Goal: Information Seeking & Learning: Learn about a topic

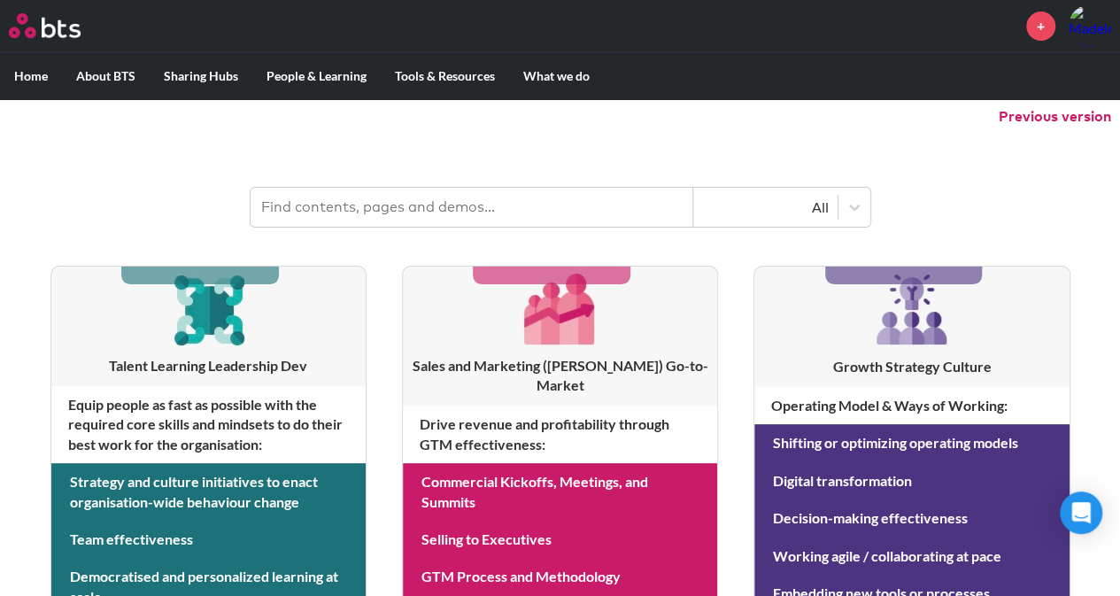
scroll to position [177, 0]
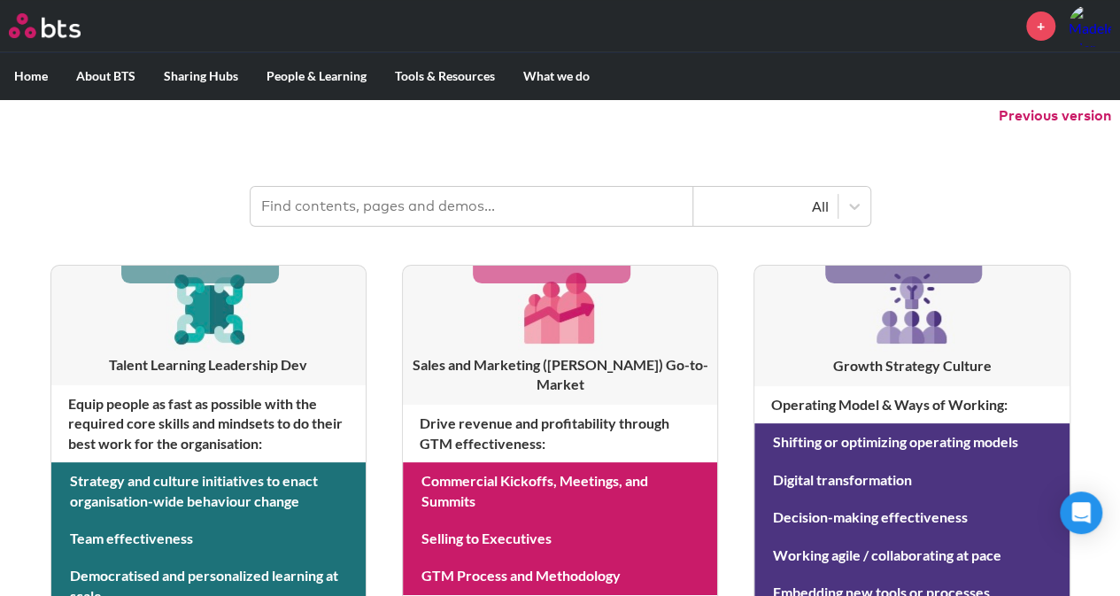
click at [389, 212] on input "text" at bounding box center [472, 206] width 443 height 39
type input "optimus"
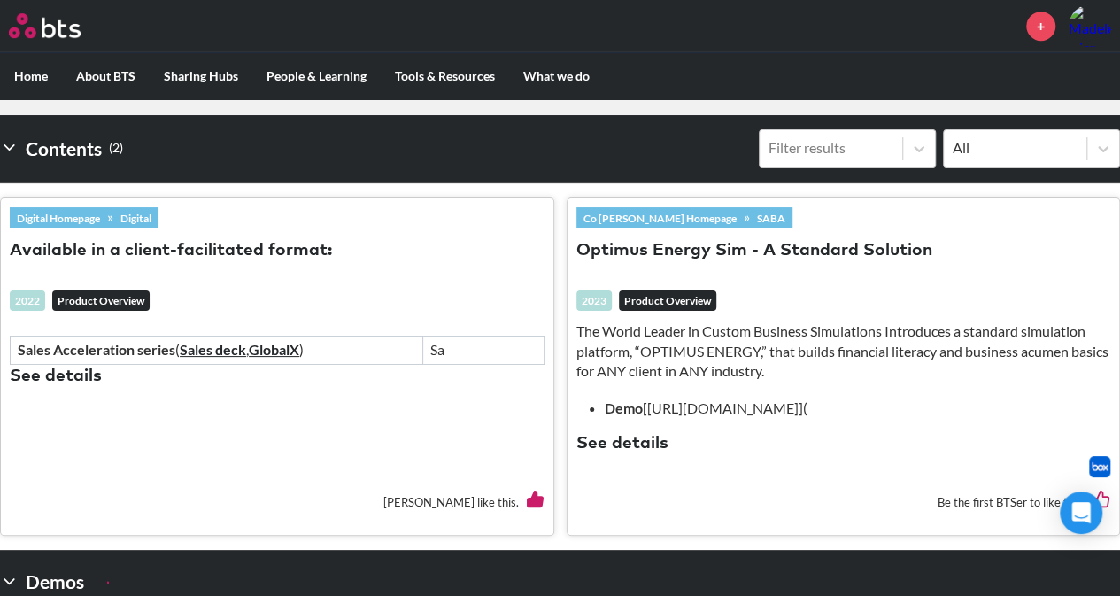
scroll to position [324, 0]
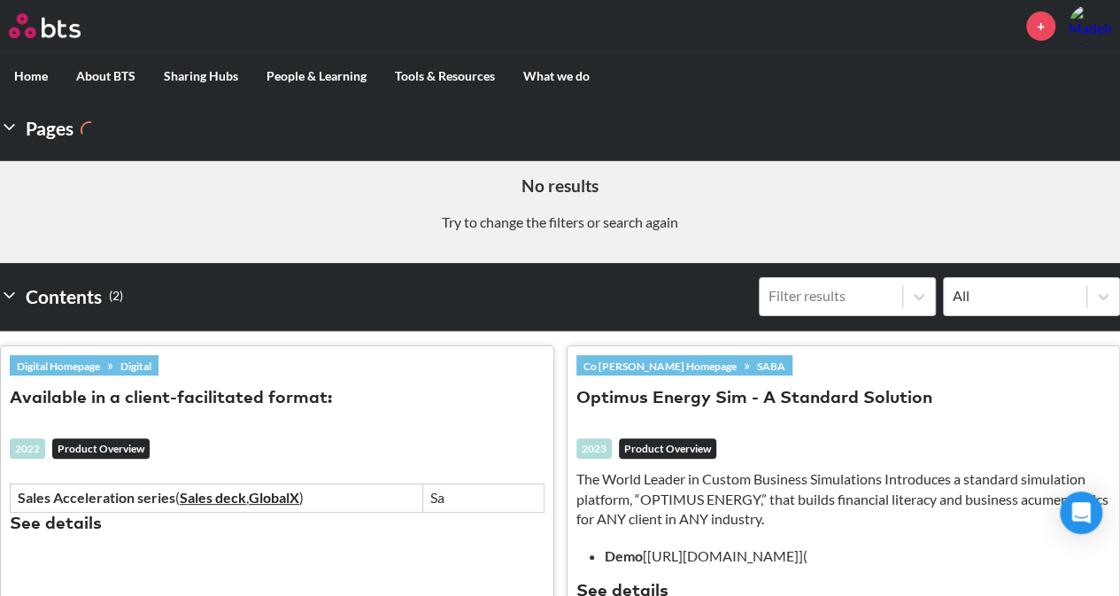
click at [16, 74] on label "Home" at bounding box center [31, 76] width 62 height 46
click at [0, 0] on input "Home" at bounding box center [0, 0] width 0 height 0
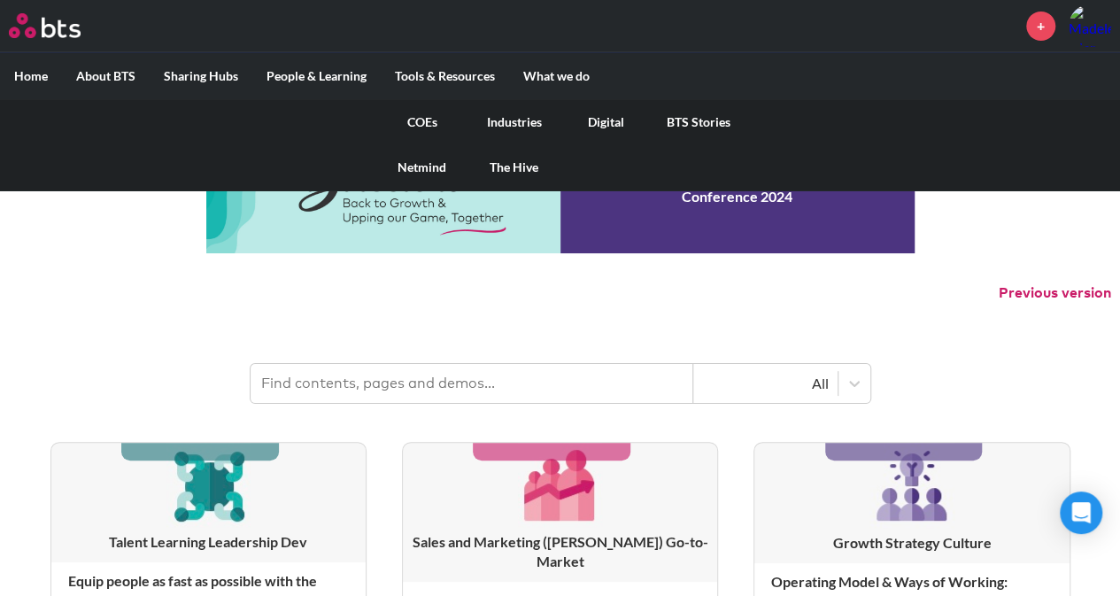
click at [421, 118] on link "COEs" at bounding box center [422, 122] width 92 height 46
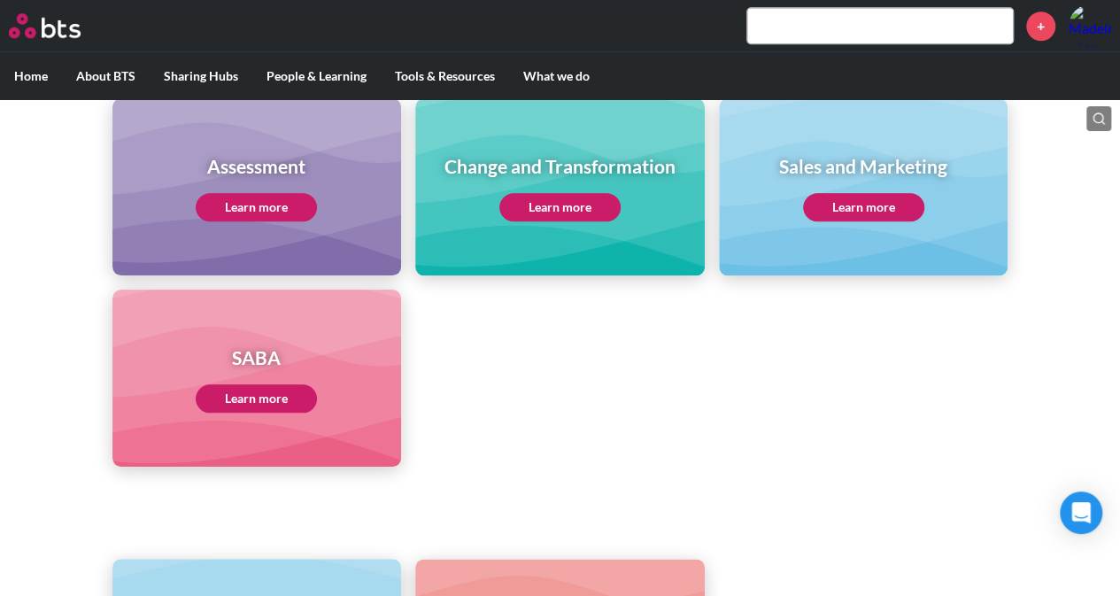
scroll to position [797, 0]
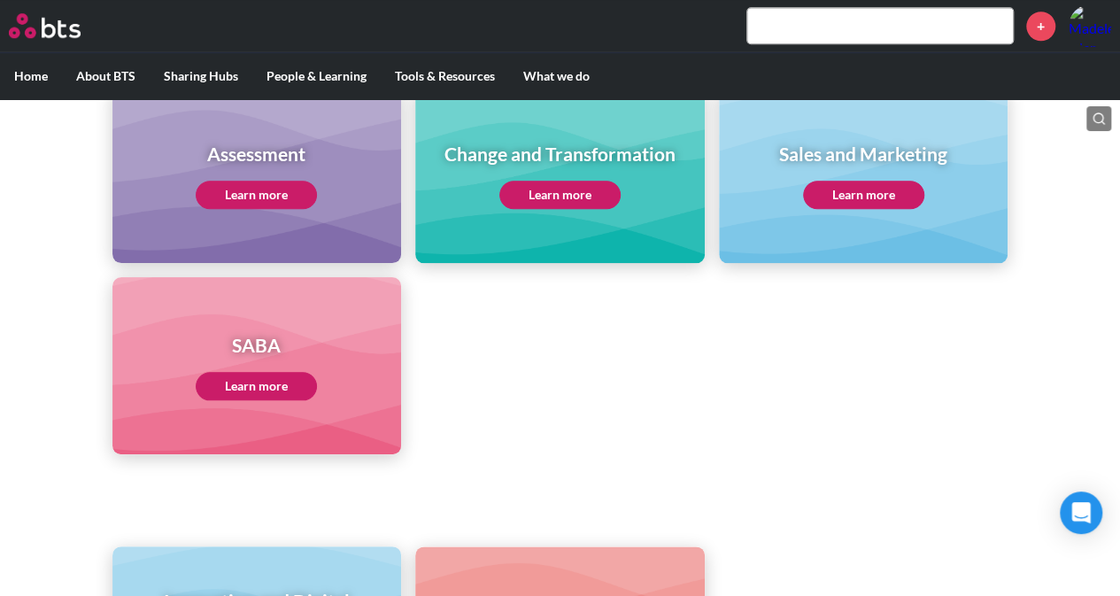
click at [234, 389] on link "Learn more" at bounding box center [256, 386] width 121 height 28
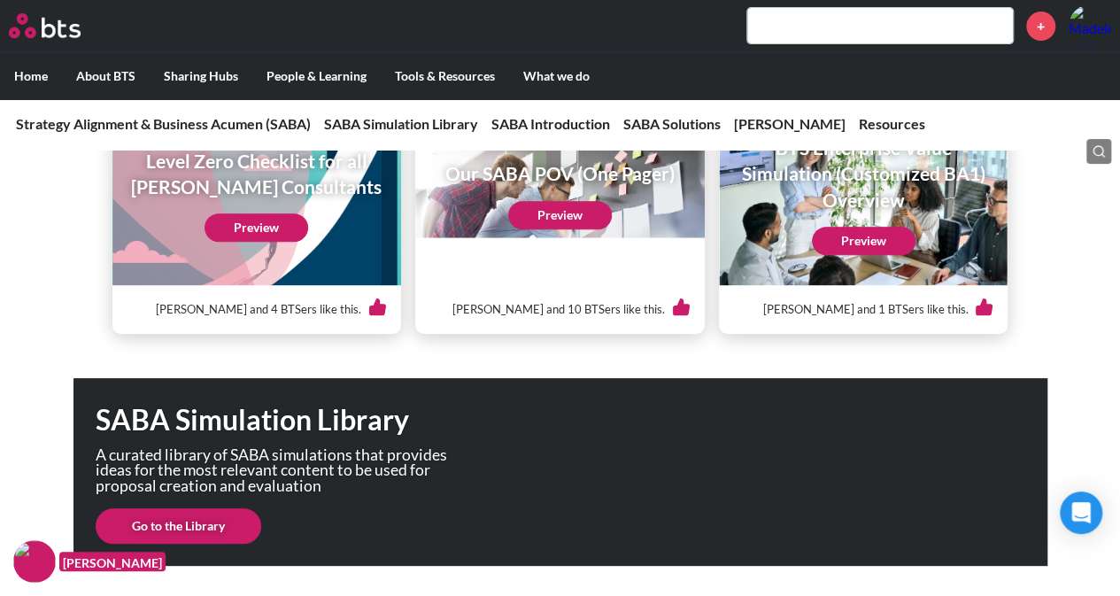
scroll to position [443, 0]
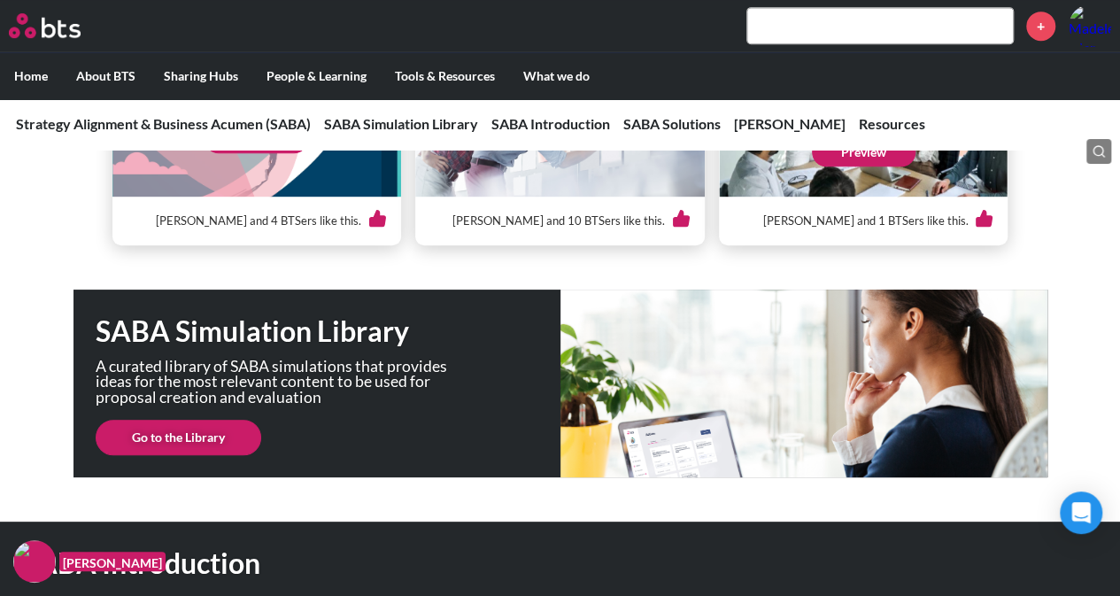
click at [192, 438] on link "Go to the Library" at bounding box center [179, 437] width 166 height 35
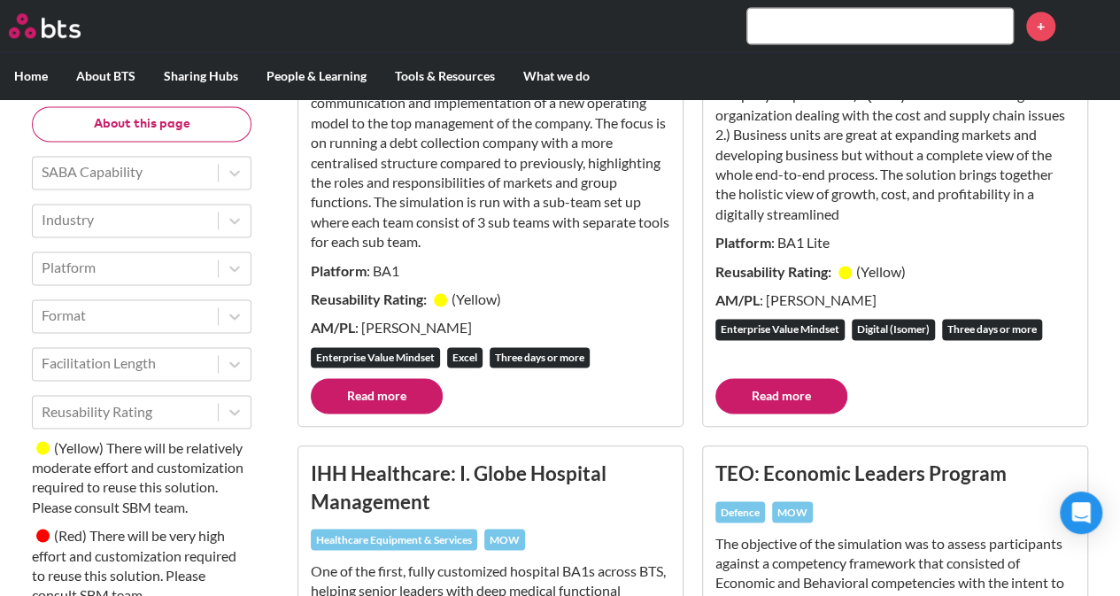
scroll to position [1417, 0]
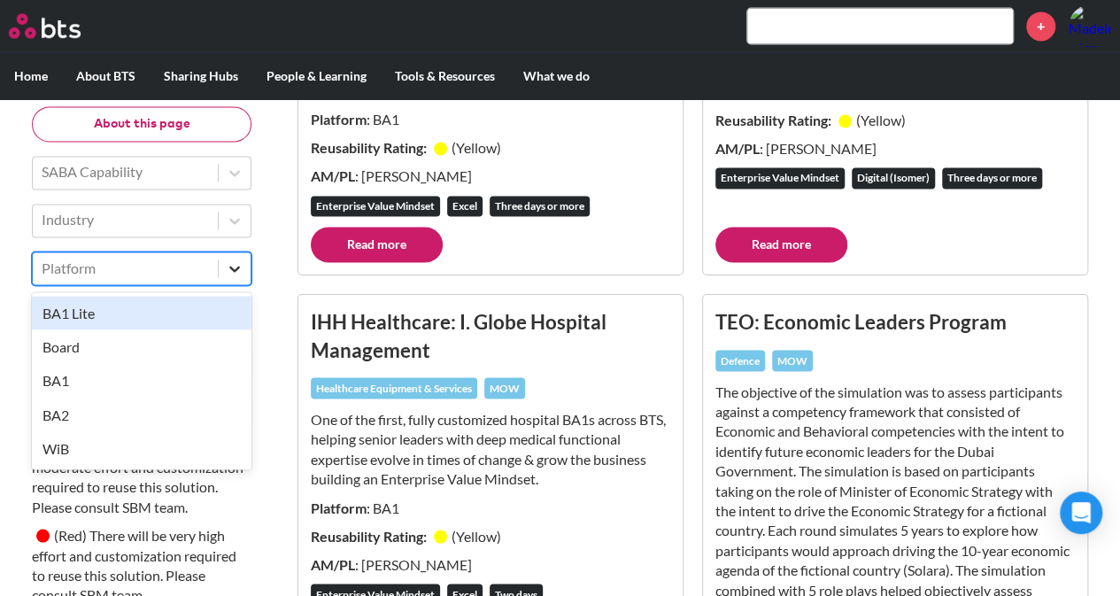
click at [241, 258] on div at bounding box center [235, 268] width 32 height 32
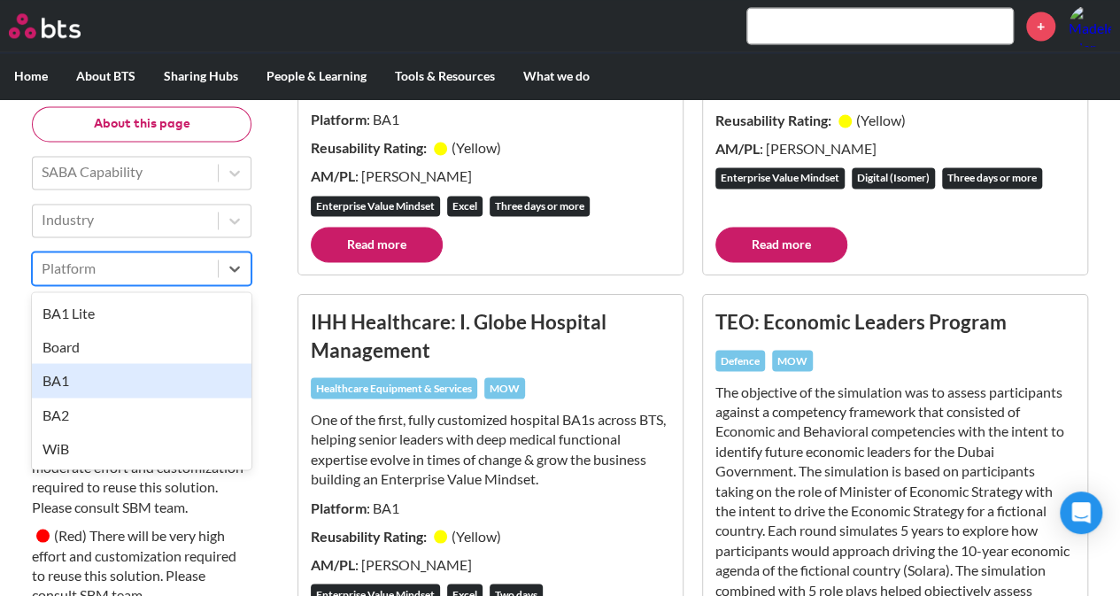
click at [91, 370] on div "BA1" at bounding box center [142, 381] width 220 height 34
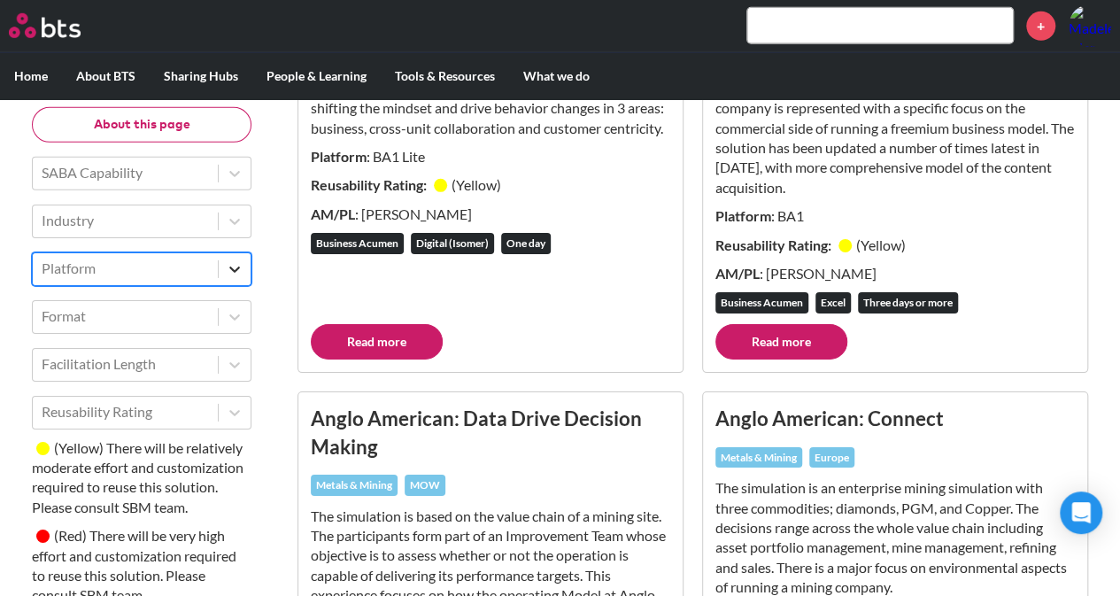
scroll to position [2746, 0]
click at [227, 187] on div at bounding box center [235, 173] width 32 height 32
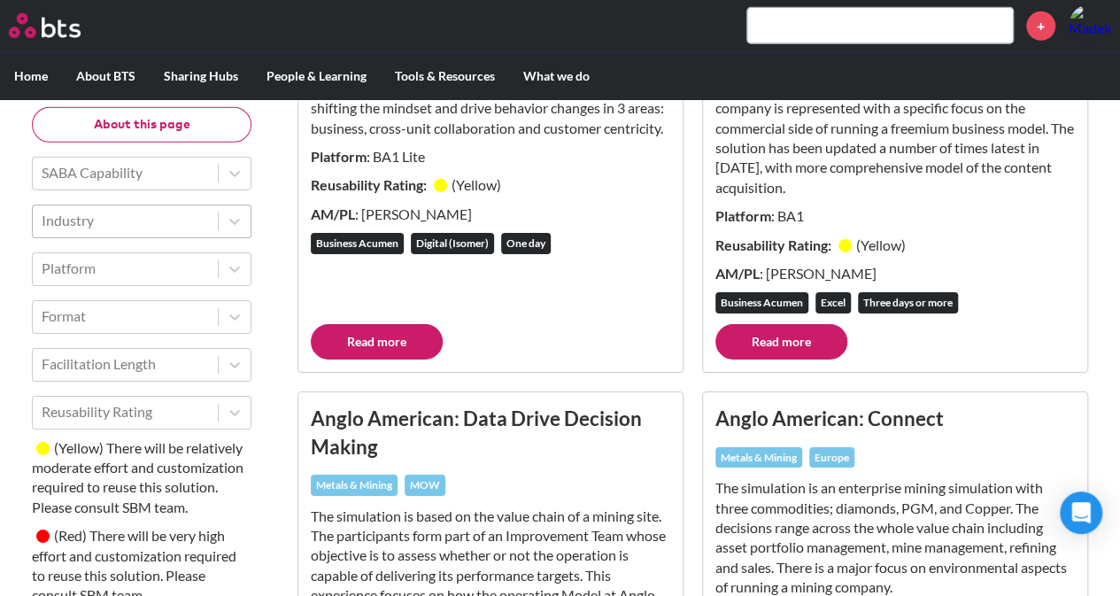
click at [200, 221] on div at bounding box center [125, 220] width 167 height 23
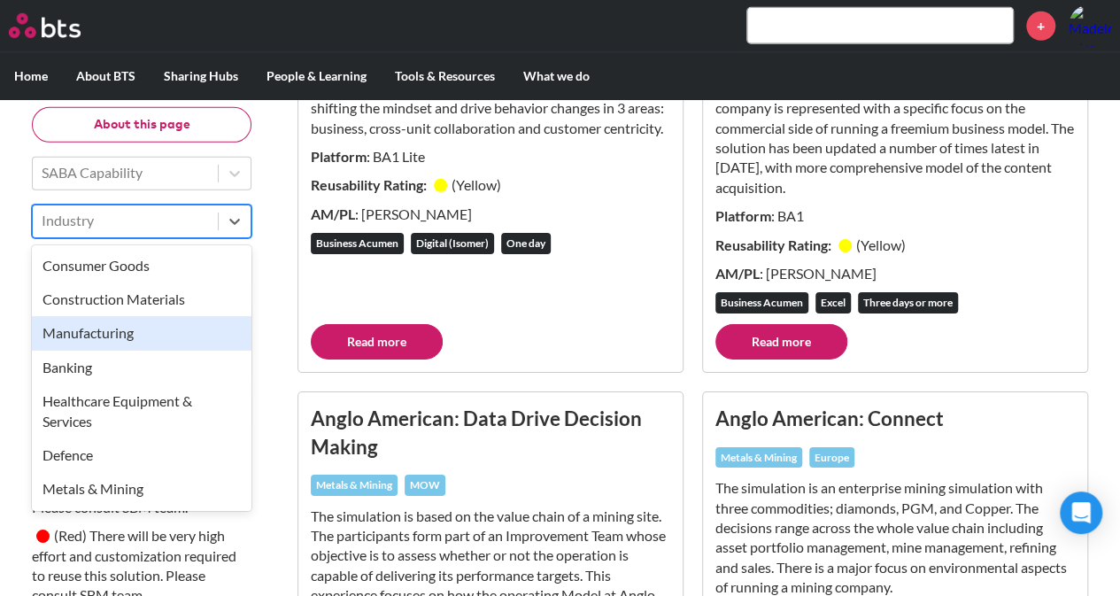
click at [167, 325] on div "Manufacturing" at bounding box center [142, 333] width 220 height 34
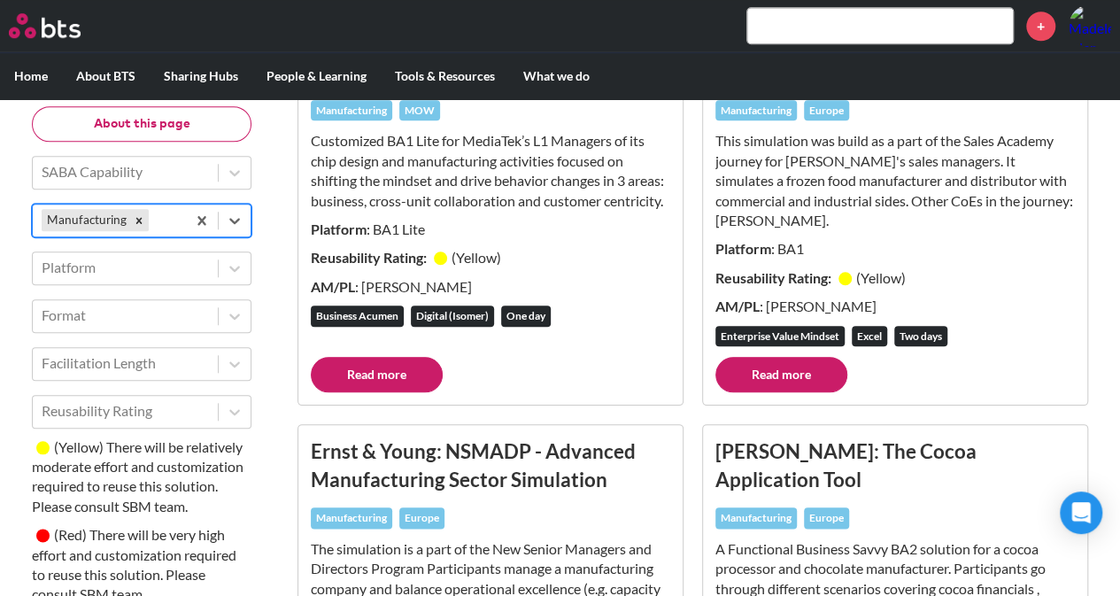
scroll to position [886, 0]
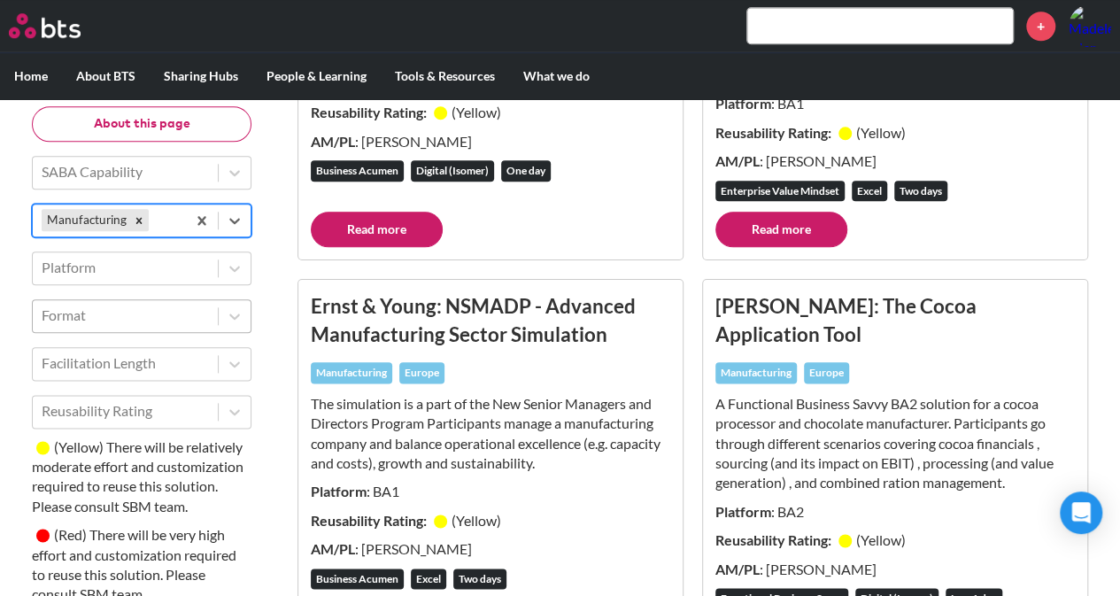
click at [184, 311] on div at bounding box center [125, 316] width 167 height 23
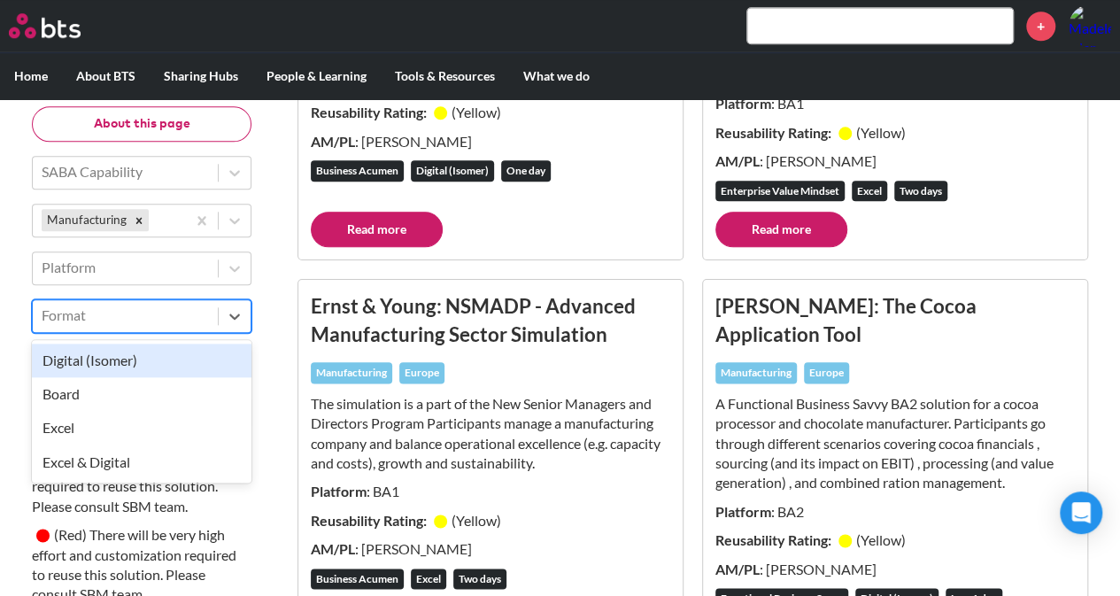
click at [167, 362] on div "Digital (Isomer)" at bounding box center [142, 361] width 220 height 34
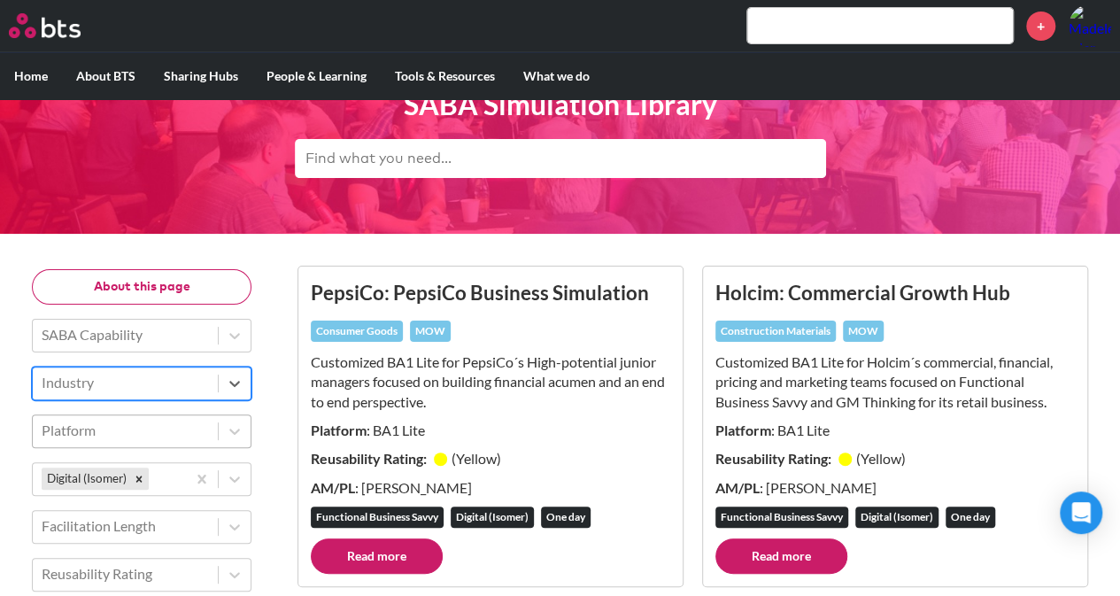
scroll to position [97, 0]
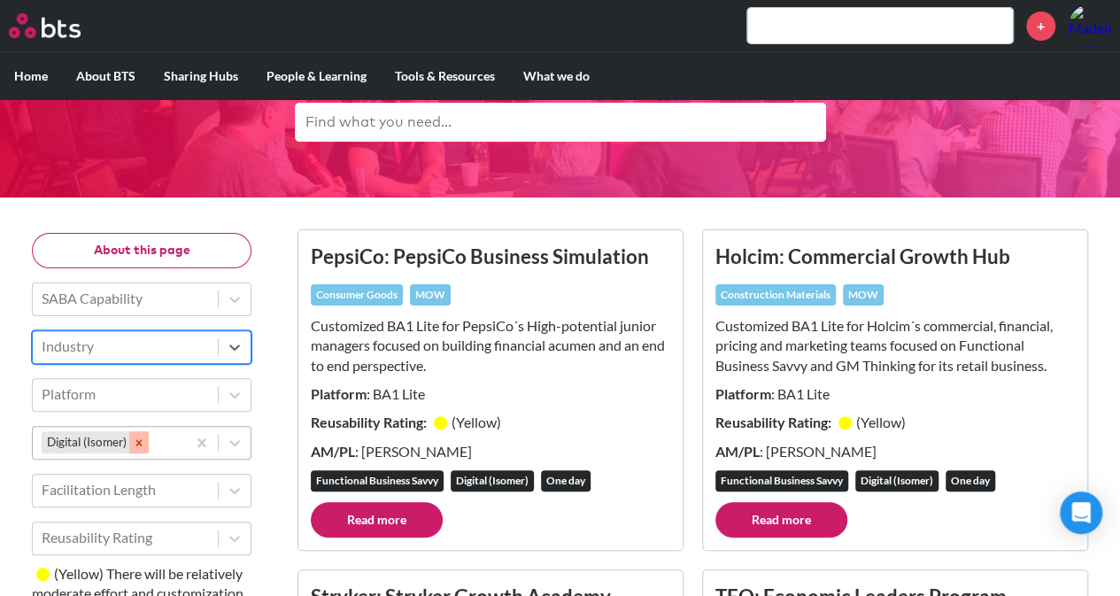
click at [149, 443] on div "Remove Digital (Isomer)" at bounding box center [138, 442] width 19 height 22
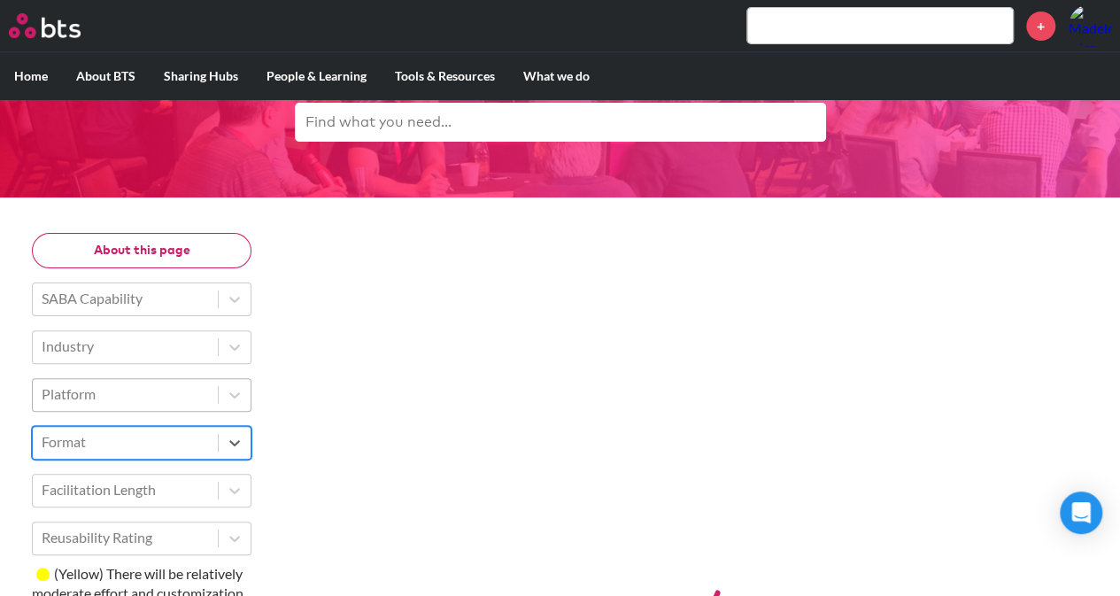
click at [175, 401] on div at bounding box center [125, 394] width 167 height 23
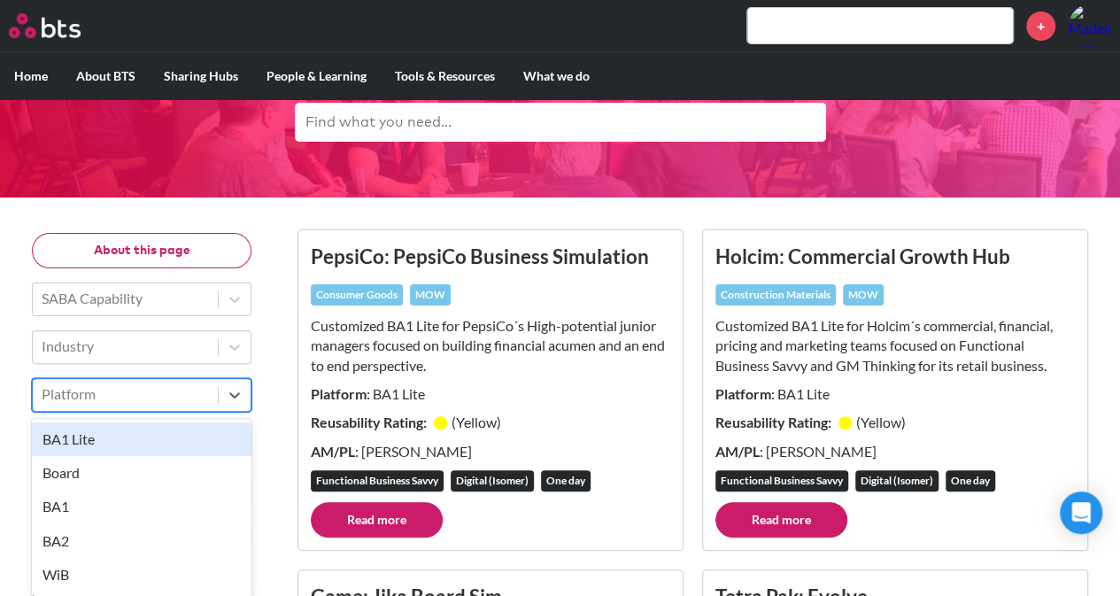
scroll to position [451, 0]
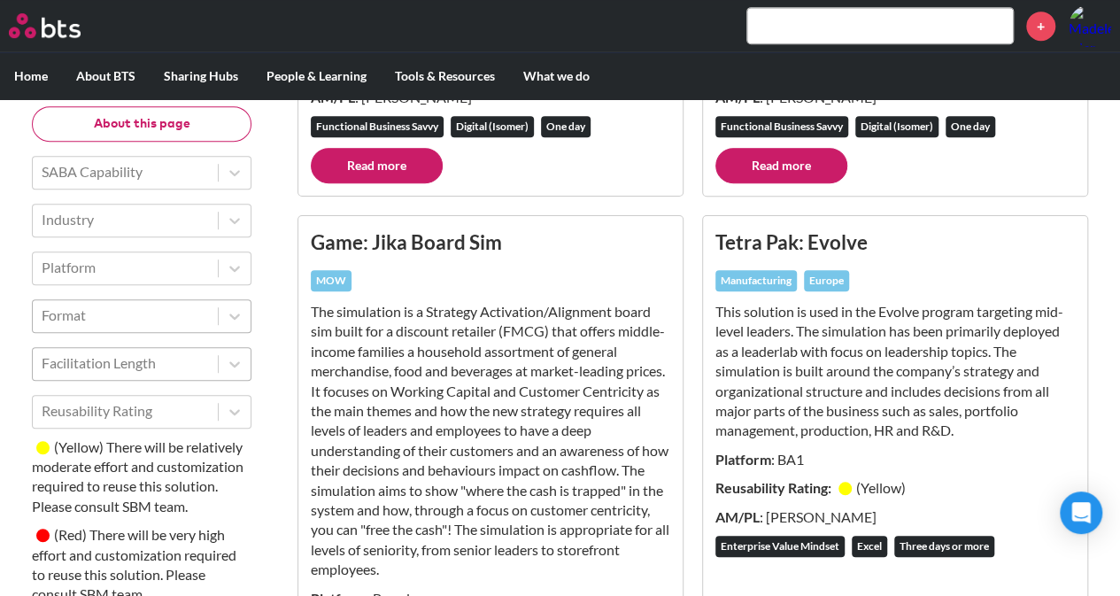
click at [193, 353] on div at bounding box center [125, 364] width 167 height 23
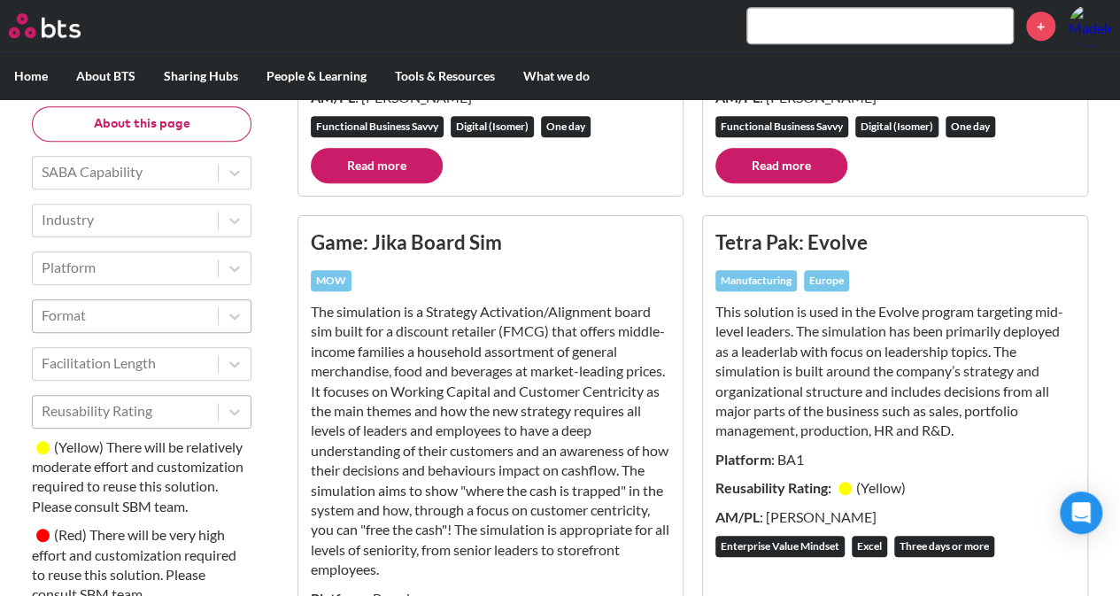
click at [190, 399] on div "Reusability Rating" at bounding box center [125, 412] width 185 height 30
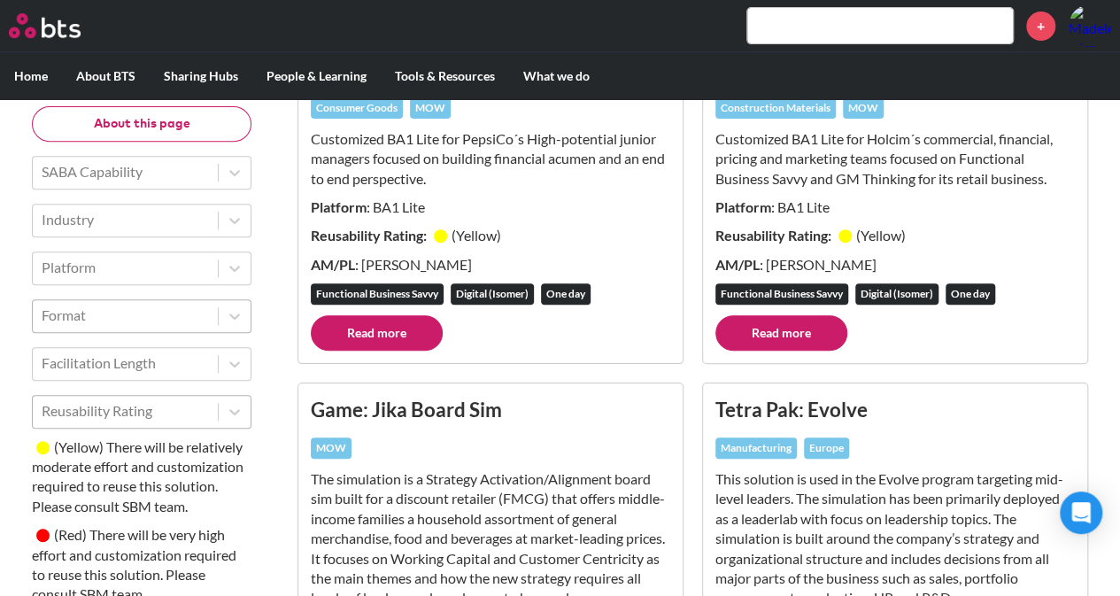
scroll to position [0, 0]
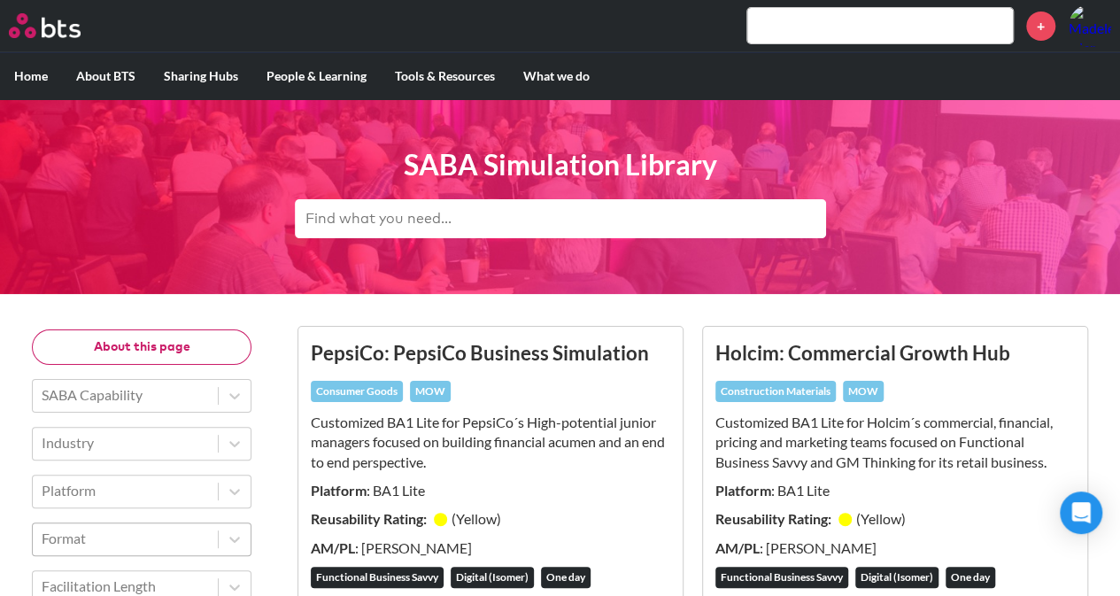
click at [432, 229] on input "text" at bounding box center [560, 218] width 531 height 39
type input "optimus"
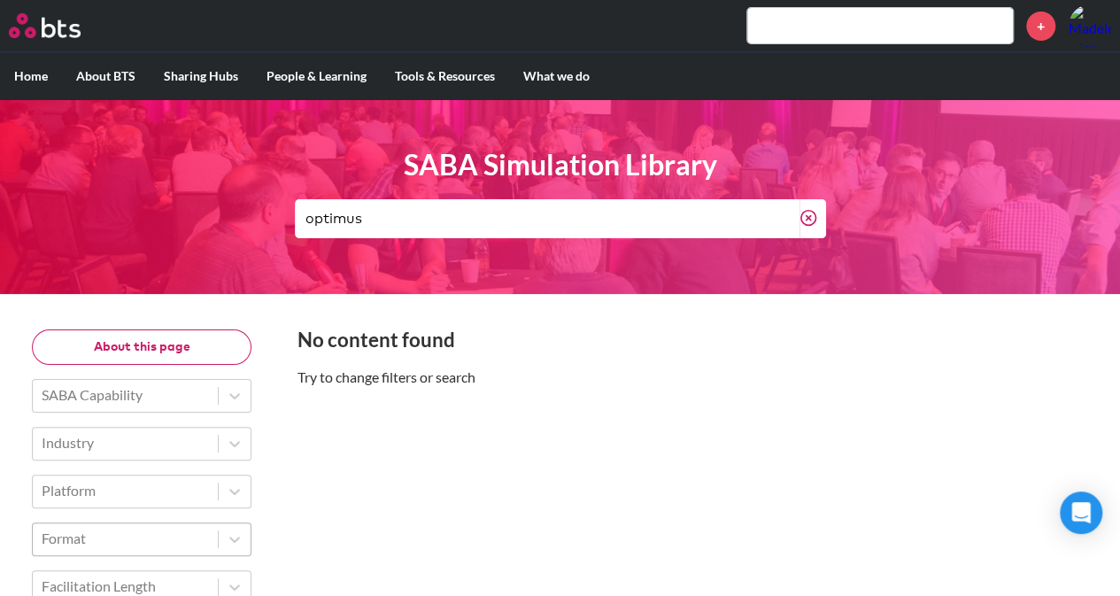
click at [816, 217] on circle at bounding box center [808, 217] width 15 height 15
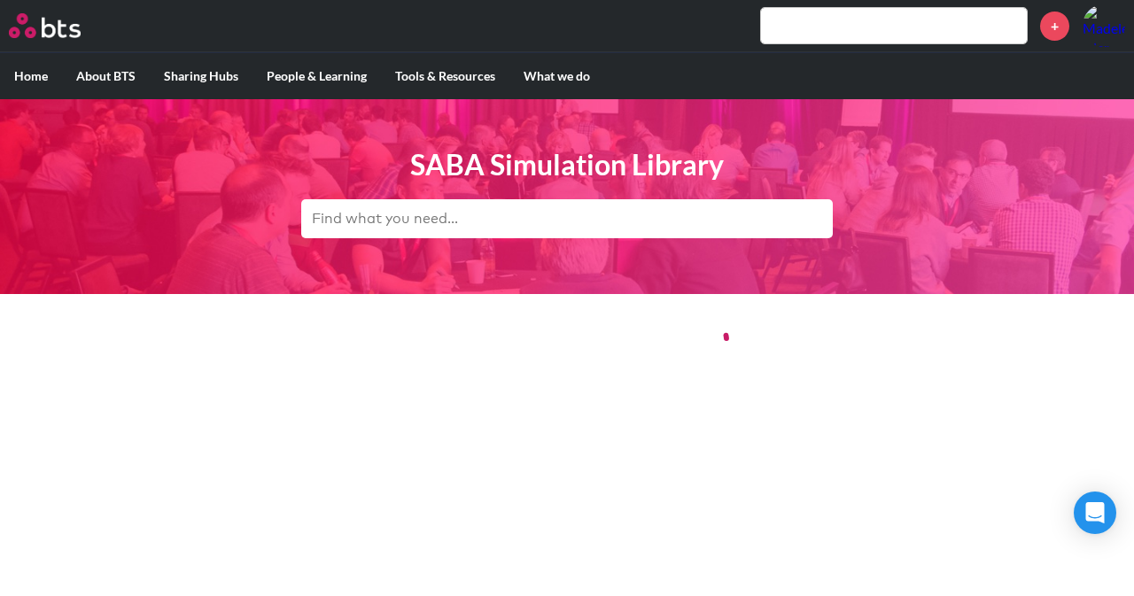
click at [415, 214] on input "text" at bounding box center [566, 218] width 531 height 39
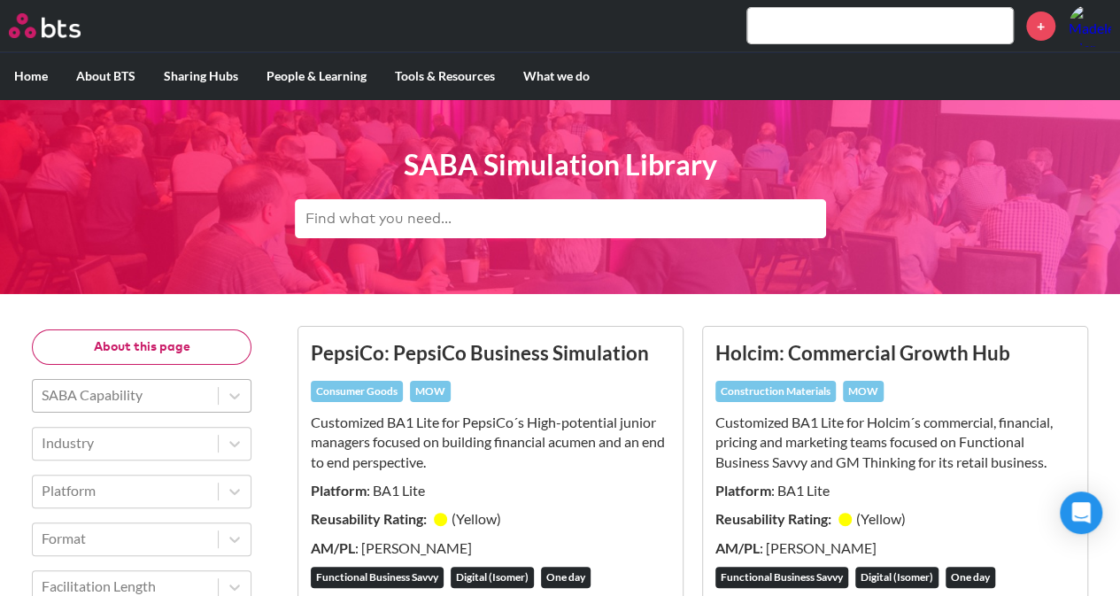
click at [209, 398] on div "SABA Capability" at bounding box center [125, 395] width 185 height 30
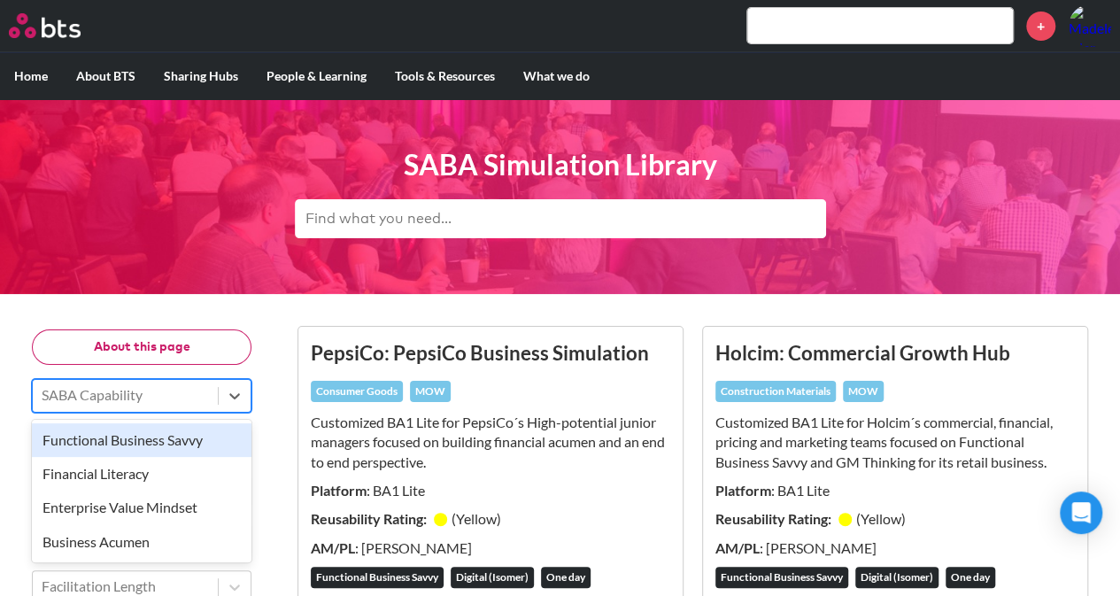
click at [211, 398] on div "SABA Capability" at bounding box center [125, 395] width 185 height 30
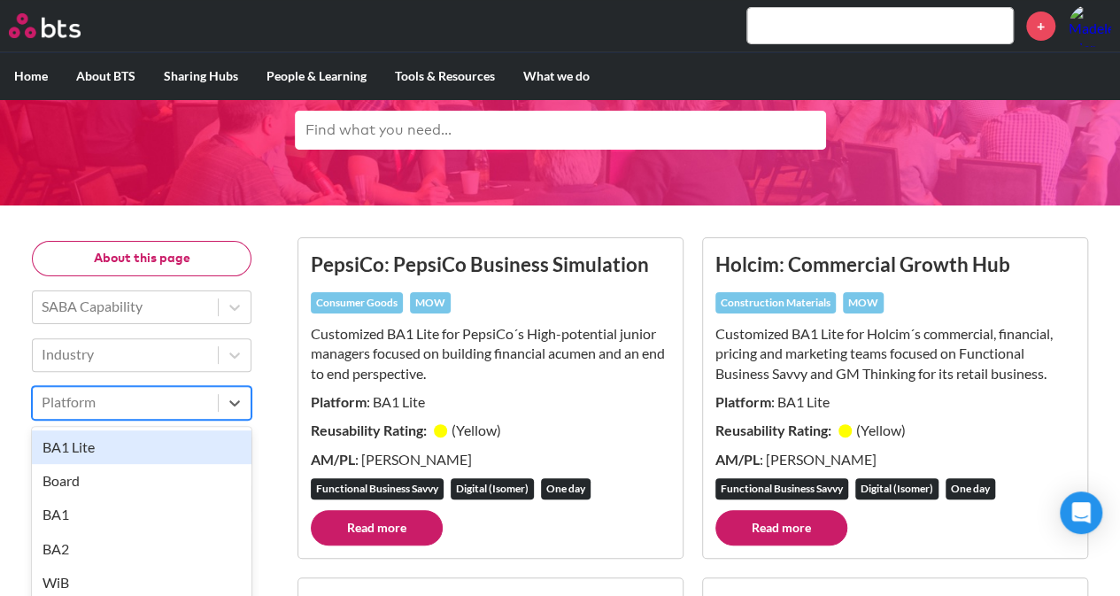
click at [136, 405] on div at bounding box center [125, 402] width 167 height 23
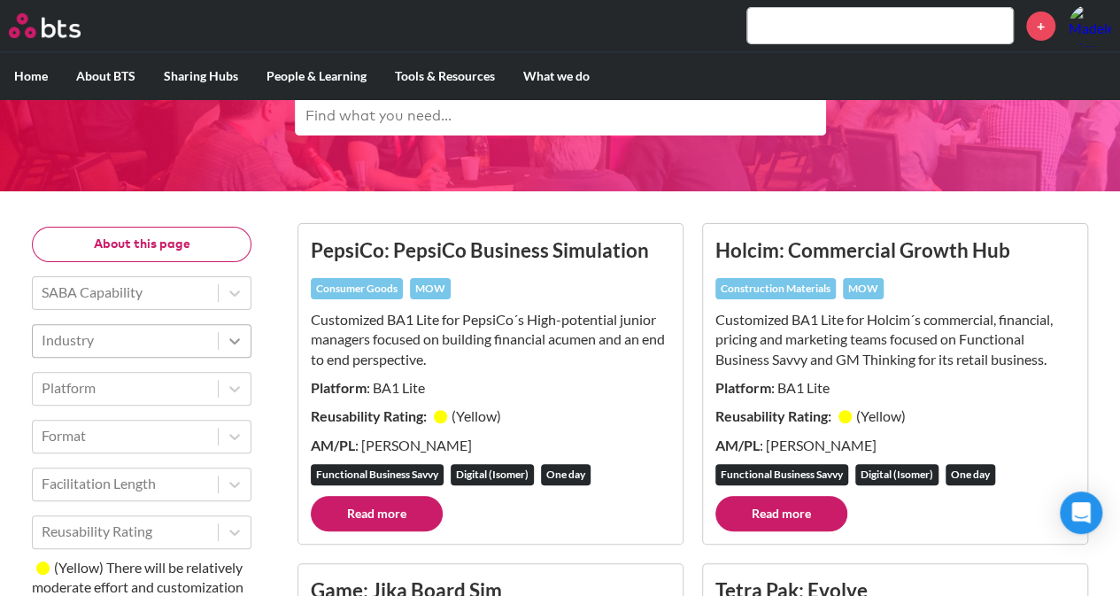
drag, startPoint x: 285, startPoint y: 368, endPoint x: 237, endPoint y: 353, distance: 50.1
click at [186, 341] on div at bounding box center [125, 340] width 167 height 23
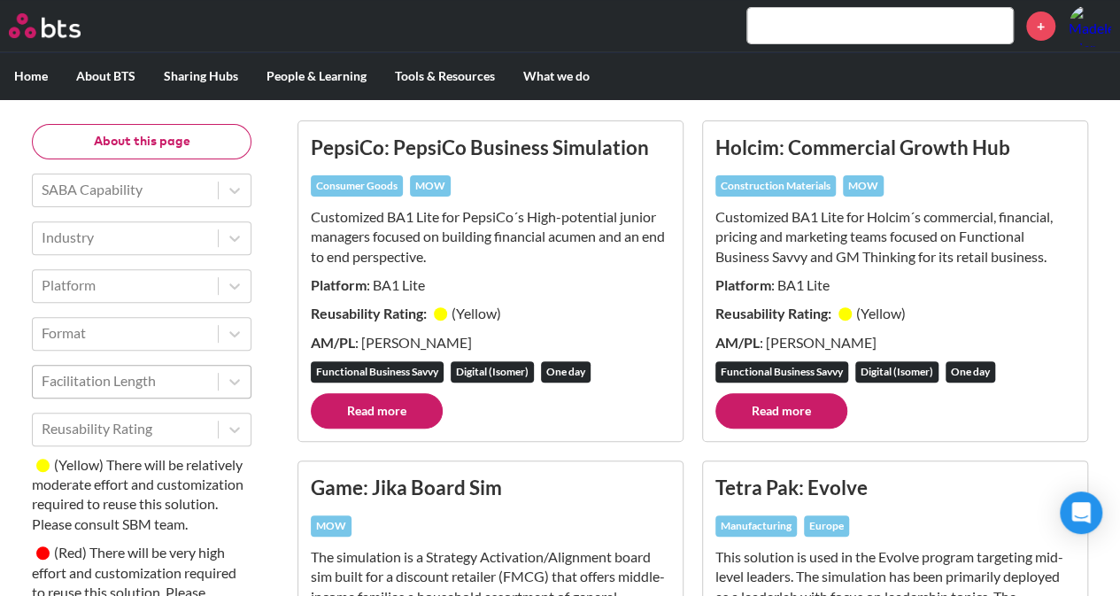
scroll to position [232, 0]
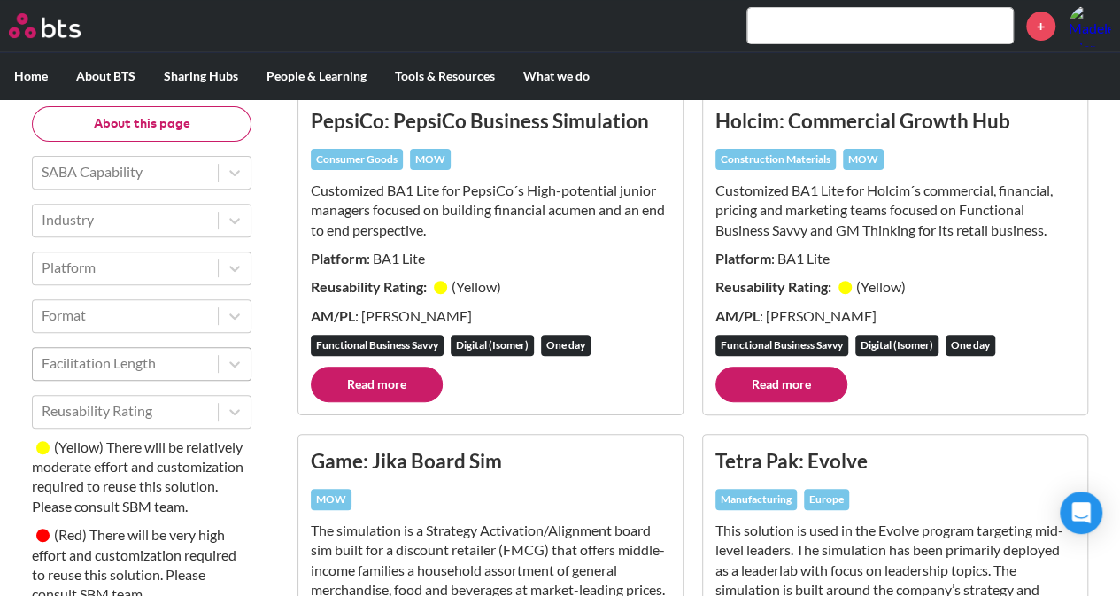
click at [156, 365] on div at bounding box center [125, 364] width 167 height 23
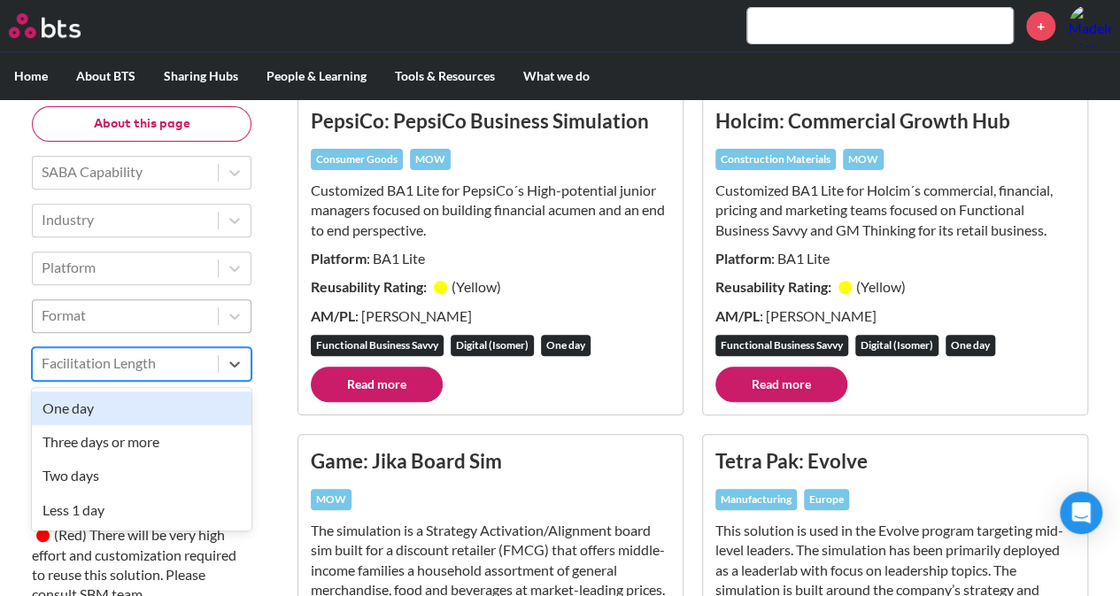
click at [117, 320] on div at bounding box center [125, 316] width 167 height 23
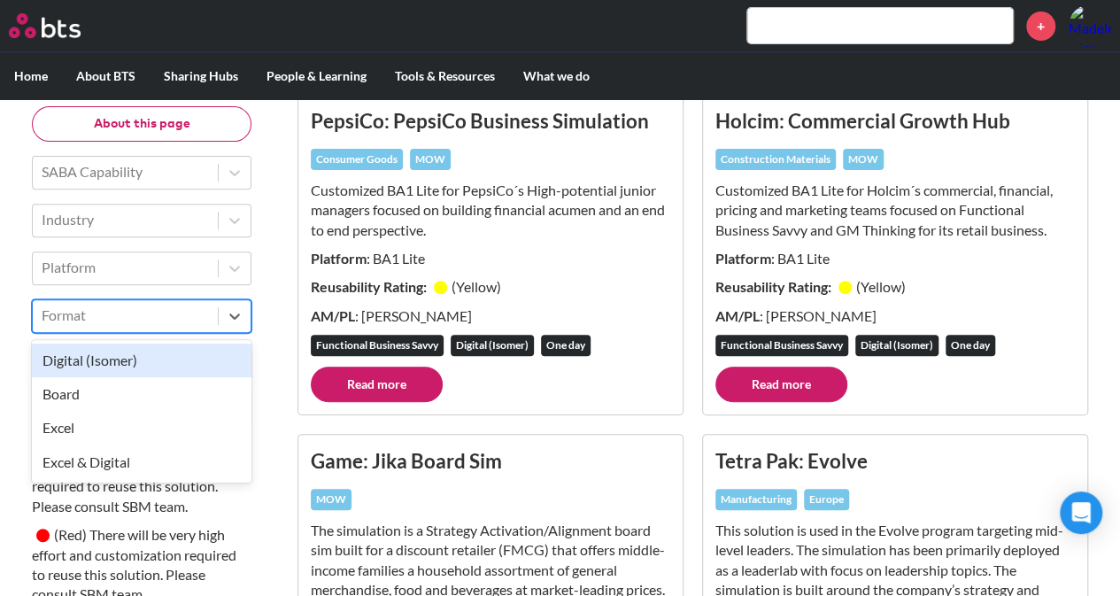
click at [157, 355] on div "Digital (Isomer)" at bounding box center [142, 361] width 220 height 34
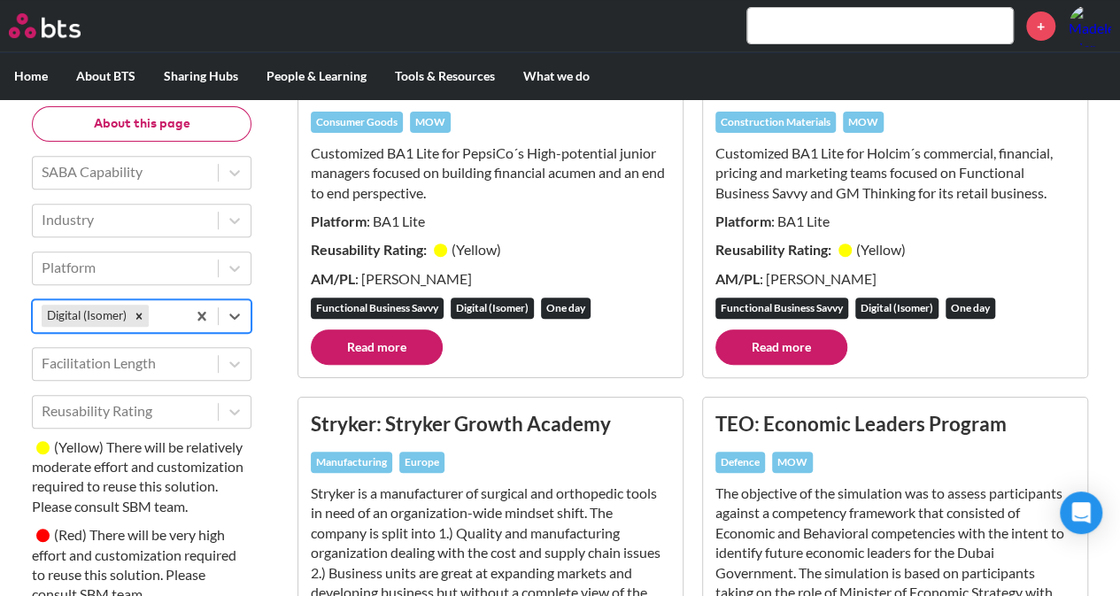
scroll to position [321, 0]
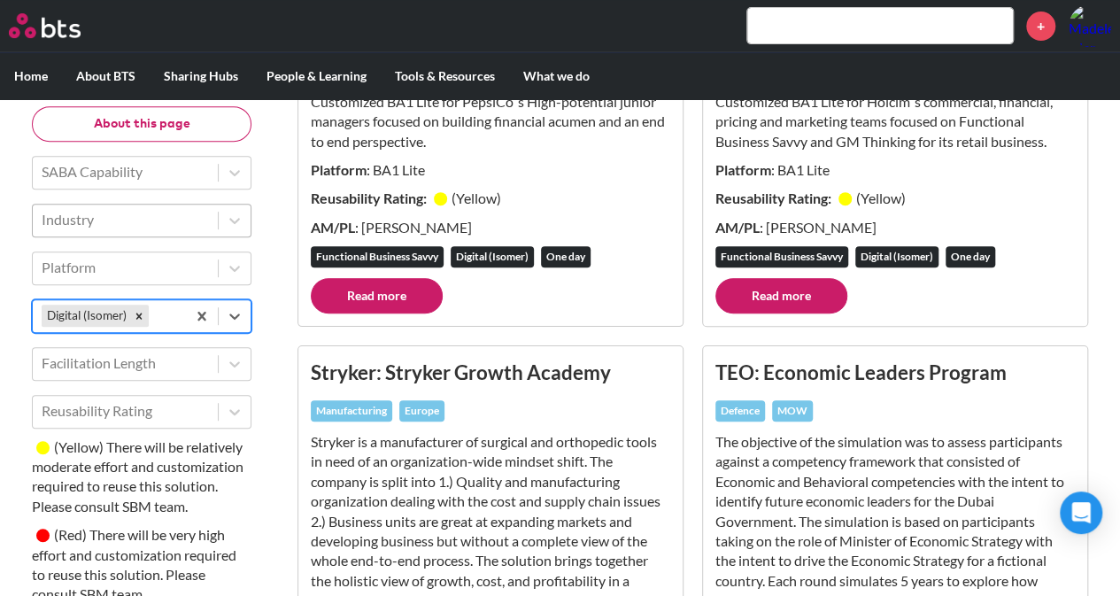
click at [89, 231] on div at bounding box center [125, 220] width 167 height 23
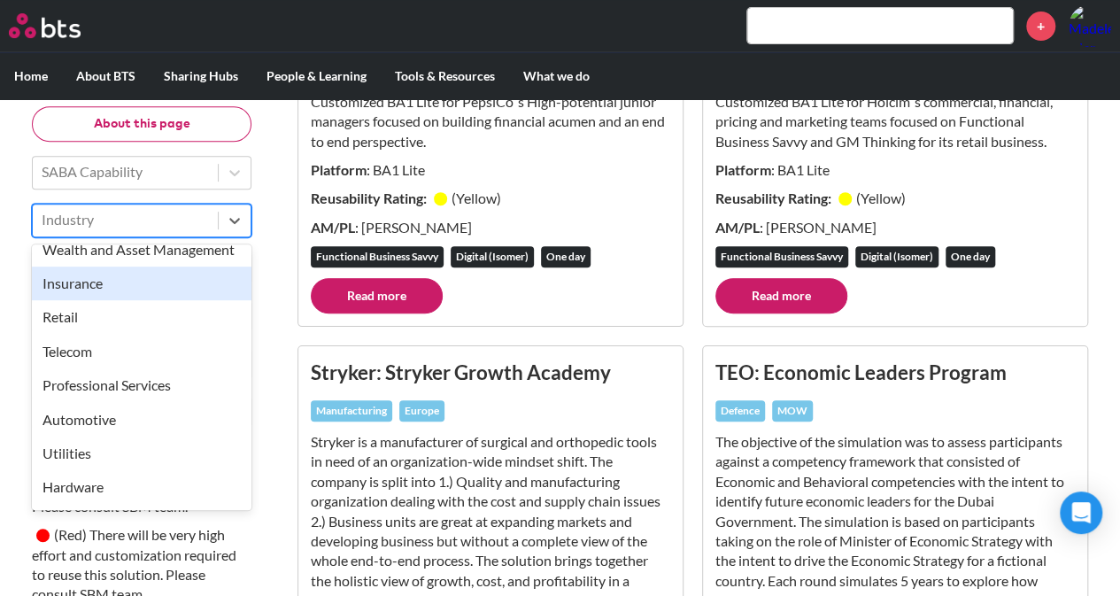
scroll to position [563, 0]
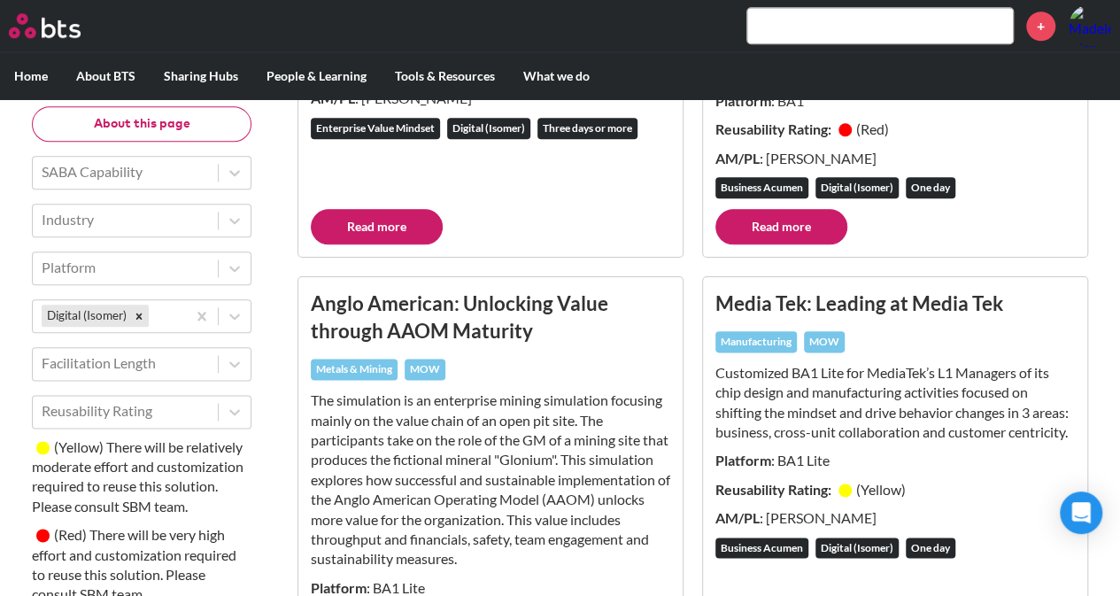
scroll to position [1063, 0]
